Goal: Contribute content: Contribute content

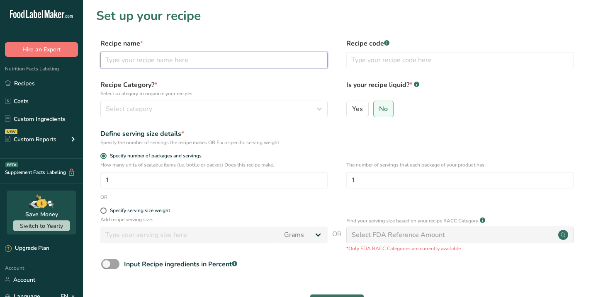
click at [204, 58] on input "text" at bounding box center [213, 60] width 227 height 17
click at [116, 61] on input "bluberry" at bounding box center [213, 60] width 227 height 17
click at [147, 61] on input "blueberry" at bounding box center [213, 60] width 227 height 17
type input "blueberry muffins"
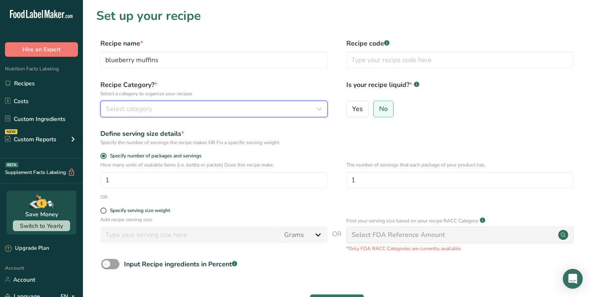
click at [140, 111] on span "Select category" at bounding box center [129, 109] width 46 height 10
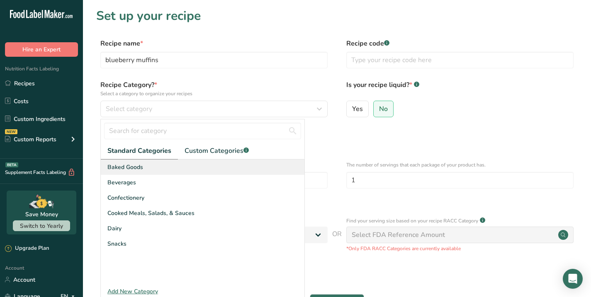
click at [125, 166] on span "Baked Goods" at bounding box center [125, 167] width 36 height 9
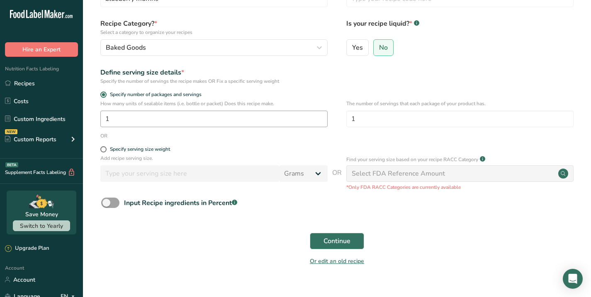
scroll to position [75, 0]
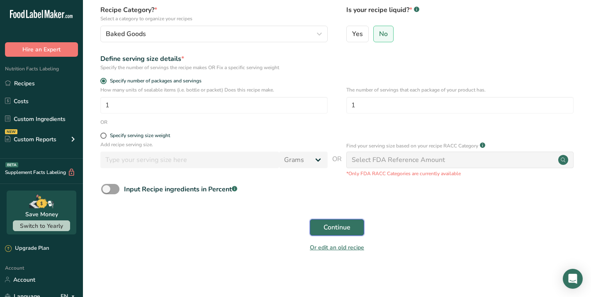
click at [338, 229] on span "Continue" at bounding box center [337, 228] width 27 height 10
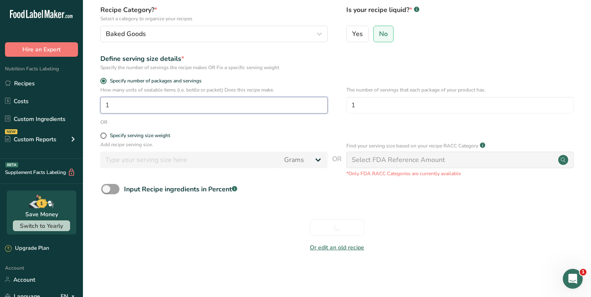
click at [116, 104] on input "1" at bounding box center [213, 105] width 227 height 17
type input "12"
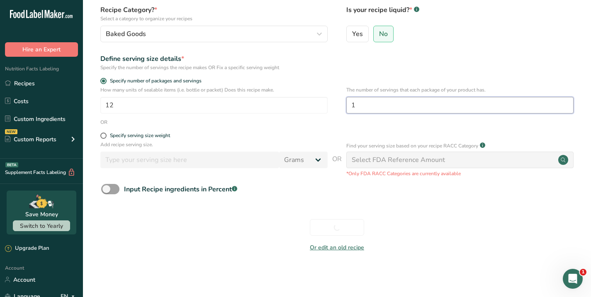
click at [363, 106] on input "1" at bounding box center [459, 105] width 227 height 17
type input "12"
click at [202, 255] on div "Or edit an old recipe" at bounding box center [337, 249] width 482 height 17
click at [336, 226] on div "Continue" at bounding box center [337, 227] width 482 height 27
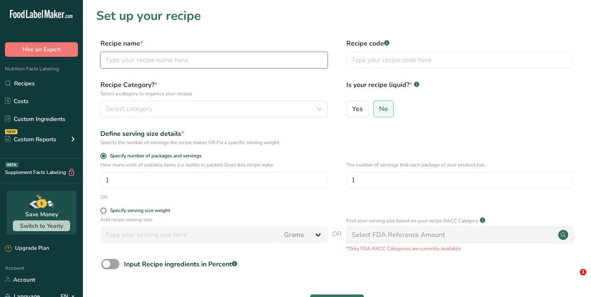
click at [160, 58] on input "text" at bounding box center [213, 60] width 227 height 17
type input "blueberry muffins"
click at [167, 107] on div "Select category" at bounding box center [212, 109] width 212 height 10
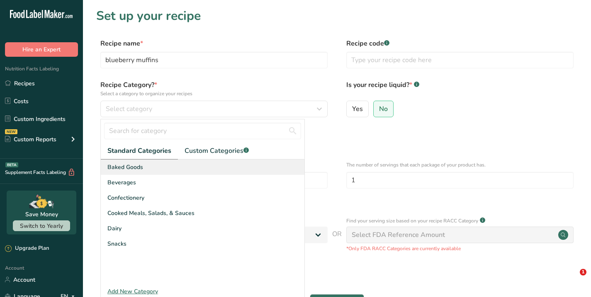
click at [136, 167] on span "Baked Goods" at bounding box center [125, 167] width 36 height 9
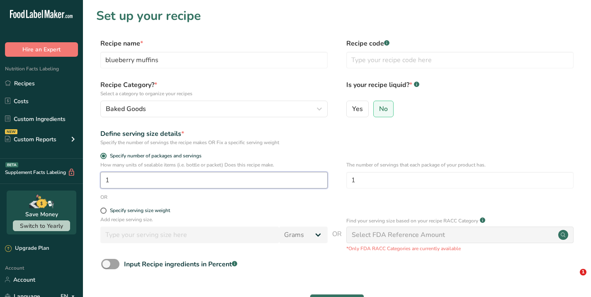
click at [150, 182] on input "1" at bounding box center [213, 180] width 227 height 17
type input "12"
click at [370, 180] on input "1" at bounding box center [459, 180] width 227 height 17
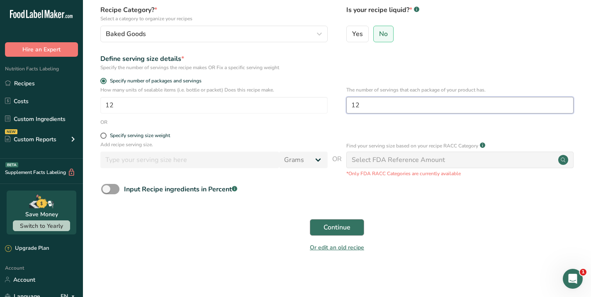
type input "12"
click at [338, 229] on span "Continue" at bounding box center [337, 228] width 27 height 10
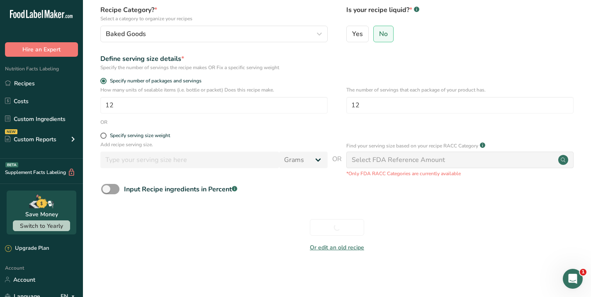
click at [235, 251] on div "Or edit an old recipe" at bounding box center [337, 249] width 482 height 17
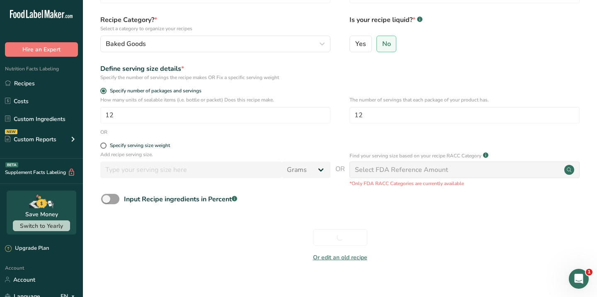
scroll to position [75, 0]
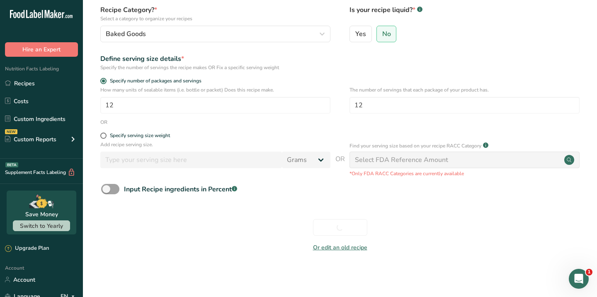
click at [343, 229] on div "Continue" at bounding box center [340, 227] width 488 height 27
click at [336, 226] on div "Continue" at bounding box center [340, 227] width 488 height 27
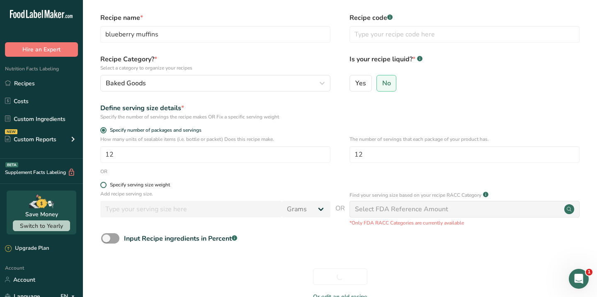
scroll to position [0, 0]
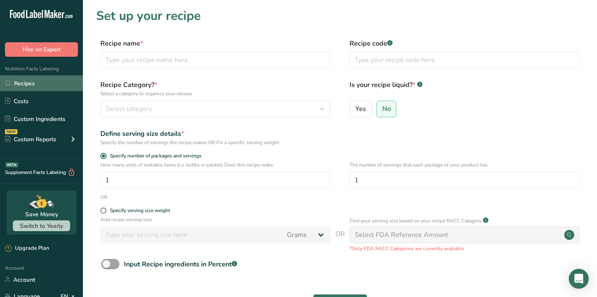
click at [40, 84] on link "Recipes" at bounding box center [41, 83] width 83 height 16
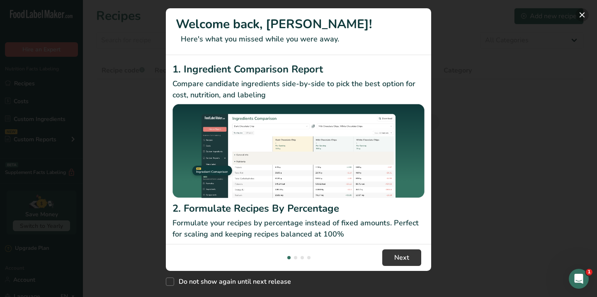
click at [581, 18] on button "New Features" at bounding box center [582, 14] width 13 height 13
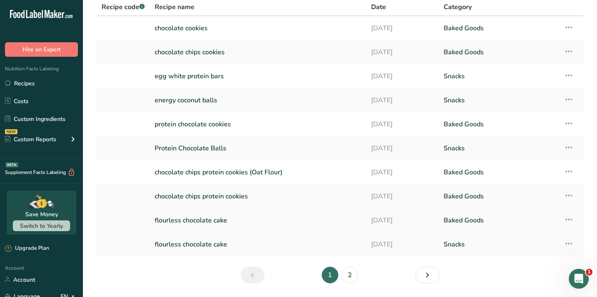
scroll to position [90, 0]
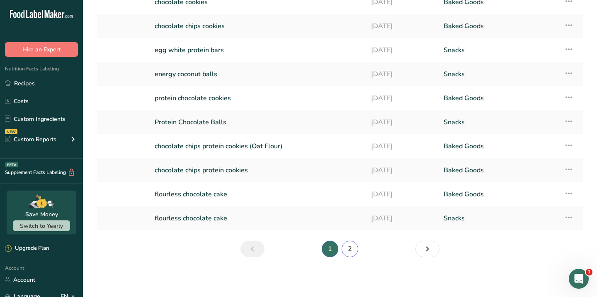
click at [349, 245] on link "2" at bounding box center [350, 249] width 17 height 17
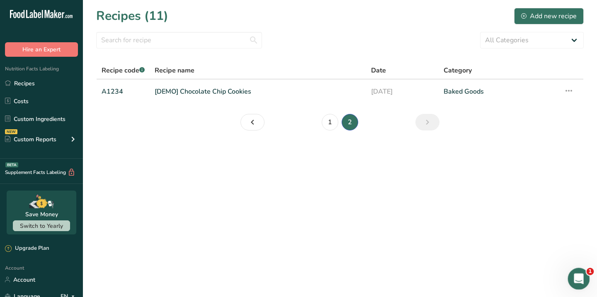
click at [581, 279] on icon "Open Intercom Messenger" at bounding box center [578, 278] width 14 height 14
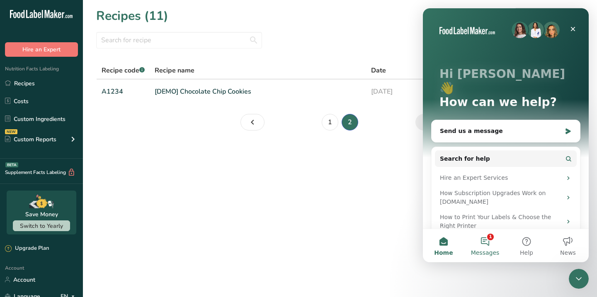
click at [483, 242] on button "1 Messages" at bounding box center [485, 245] width 41 height 33
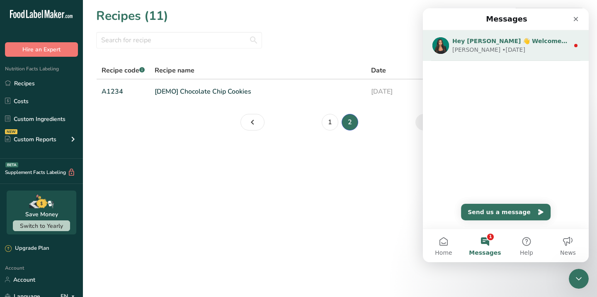
click at [532, 45] on div "Hey [PERSON_NAME] 👋 Welcome to Food Label Maker🙌 Take a look around! If you hav…" at bounding box center [511, 41] width 117 height 9
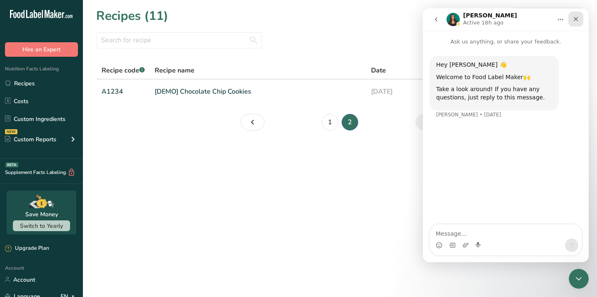
click at [577, 17] on icon "Close" at bounding box center [576, 19] width 5 height 5
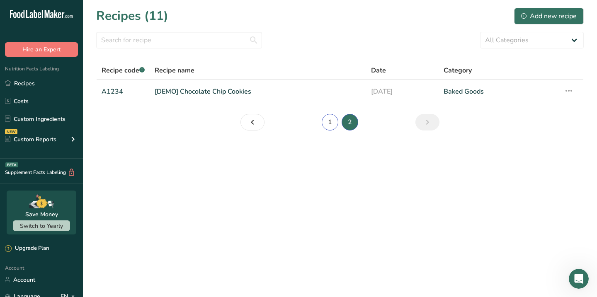
click at [325, 121] on link "1" at bounding box center [330, 122] width 17 height 17
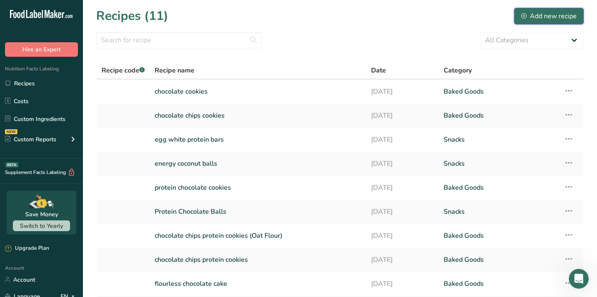
click at [535, 20] on div "Add new recipe" at bounding box center [549, 16] width 56 height 10
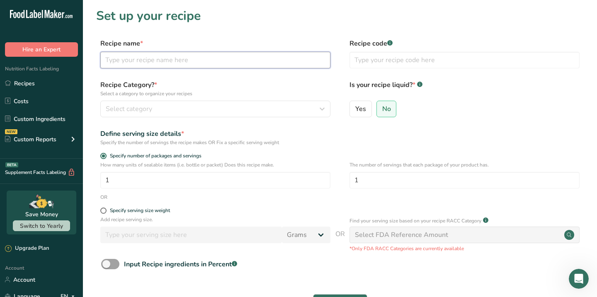
click at [198, 56] on input "text" at bounding box center [215, 60] width 230 height 17
type input "blueberry muffins"
click at [226, 107] on div "Select category" at bounding box center [213, 109] width 214 height 10
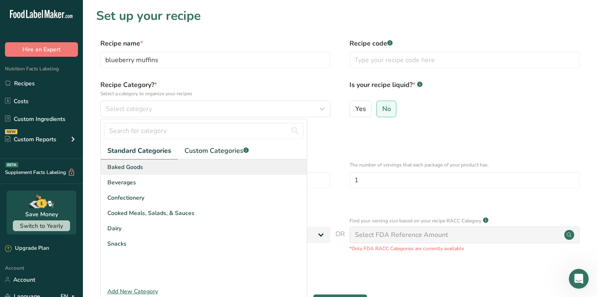
click at [168, 170] on div "Baked Goods" at bounding box center [204, 167] width 206 height 15
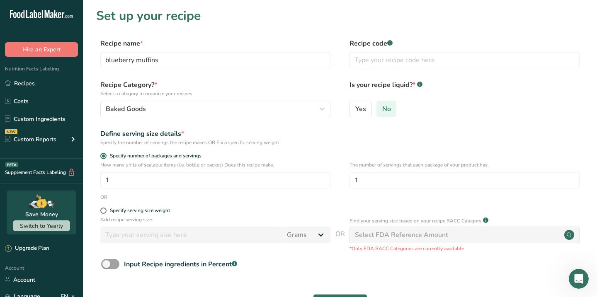
click at [395, 109] on label "No" at bounding box center [387, 109] width 20 height 17
click at [382, 109] on input "No" at bounding box center [379, 108] width 5 height 5
